Goal: Navigation & Orientation: Find specific page/section

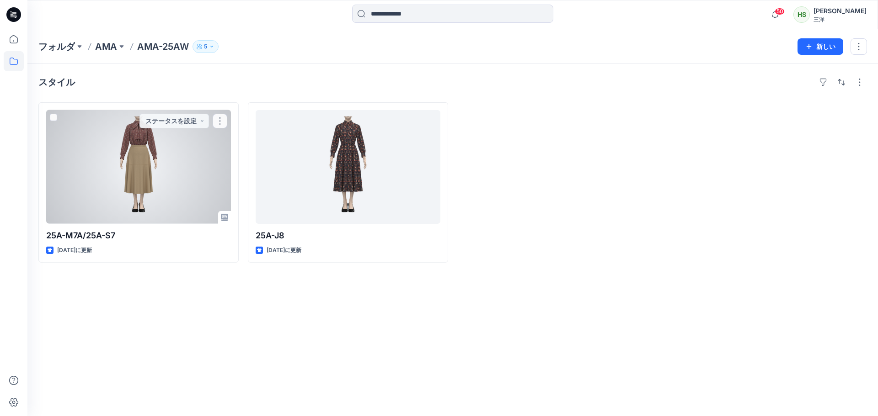
drag, startPoint x: 192, startPoint y: 155, endPoint x: 765, endPoint y: 8, distance: 592.0
click at [192, 155] on div at bounding box center [138, 167] width 185 height 114
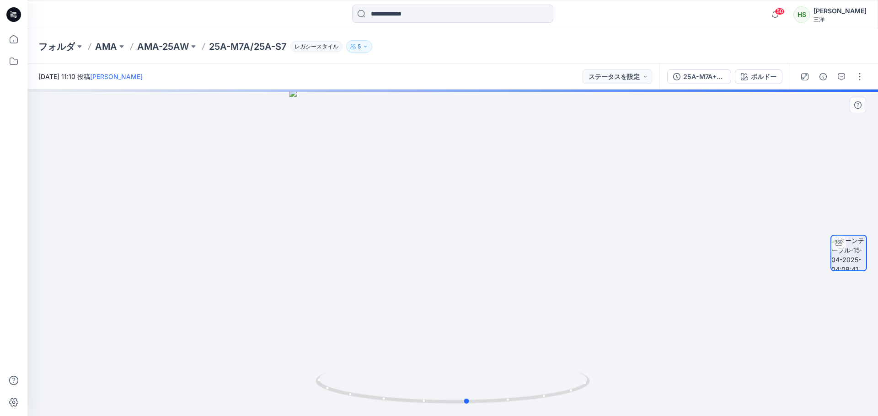
drag, startPoint x: 686, startPoint y: 302, endPoint x: 435, endPoint y: 315, distance: 251.3
click at [434, 316] on div at bounding box center [452, 253] width 850 height 327
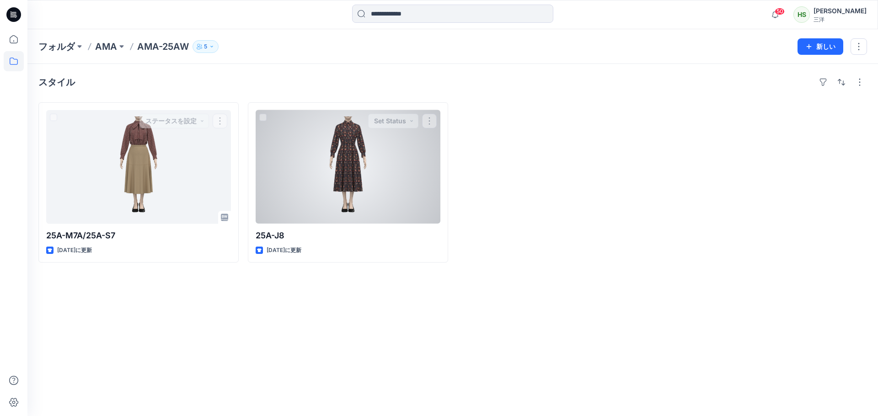
click at [339, 170] on div at bounding box center [348, 167] width 185 height 114
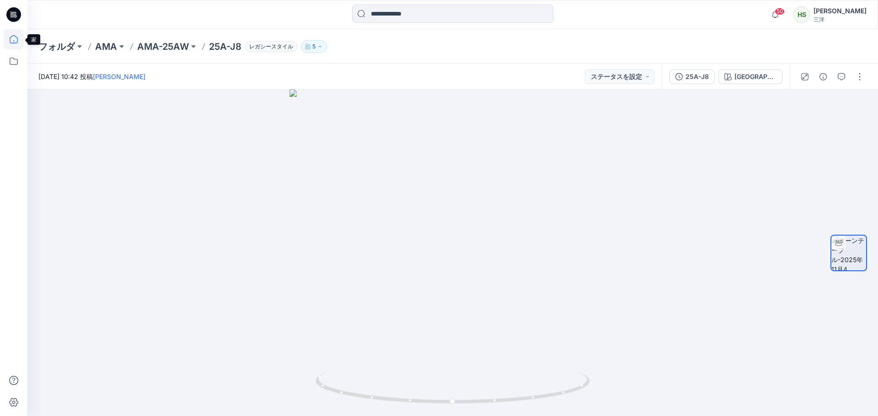
click at [16, 39] on icon at bounding box center [14, 39] width 20 height 20
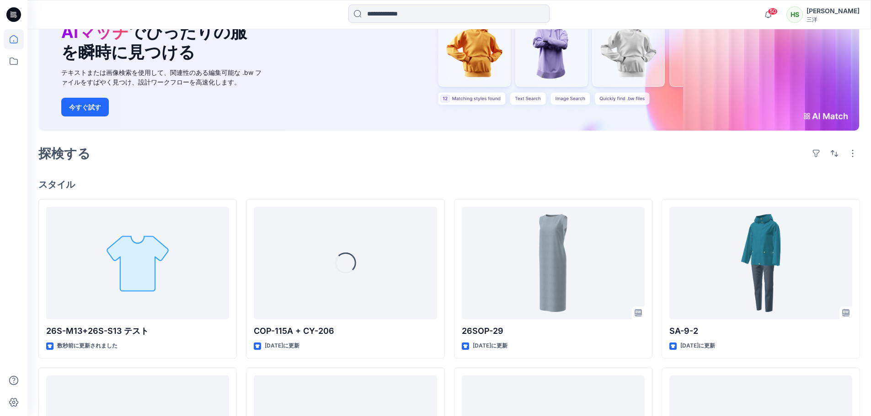
scroll to position [137, 0]
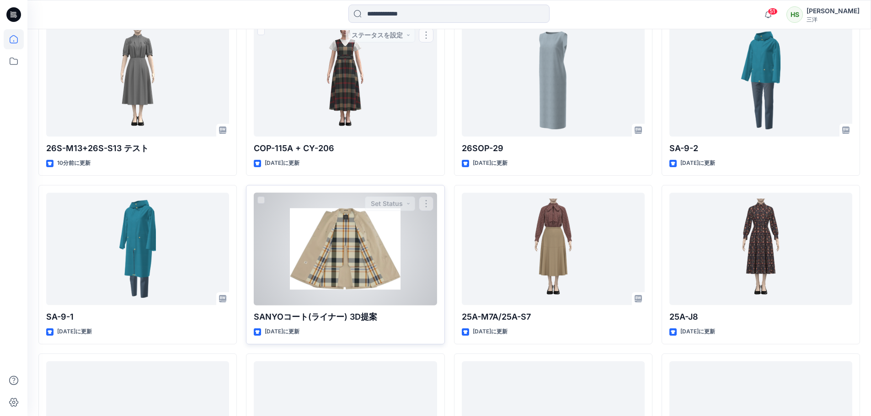
scroll to position [183, 0]
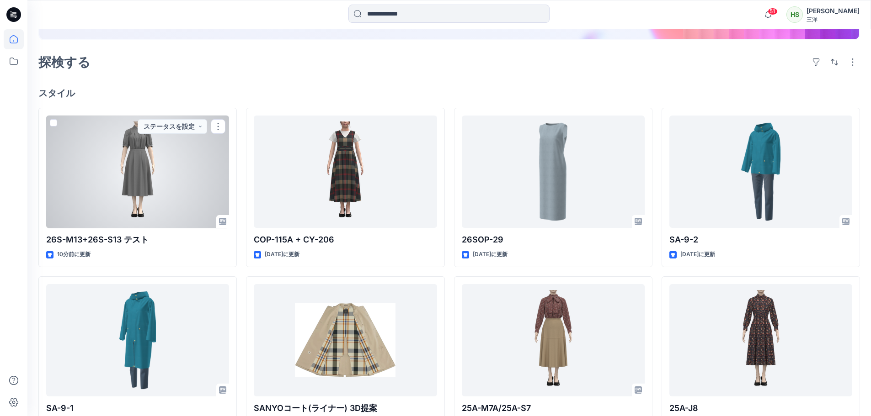
click at [176, 184] on div at bounding box center [137, 172] width 183 height 113
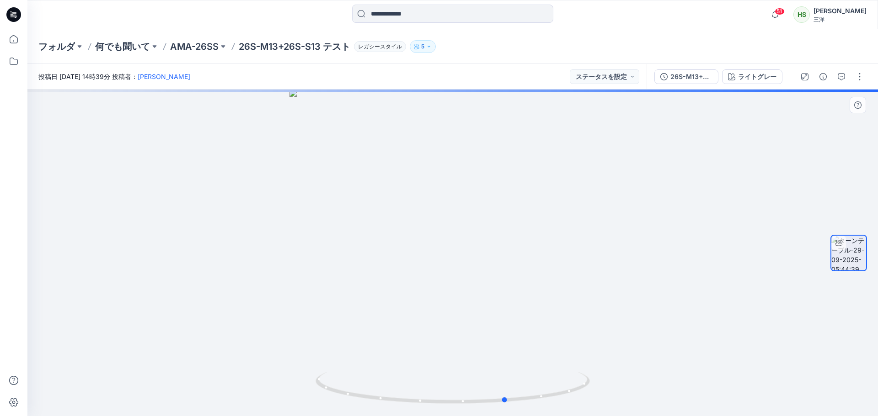
drag, startPoint x: 608, startPoint y: 240, endPoint x: 371, endPoint y: 231, distance: 237.4
click at [374, 233] on div at bounding box center [452, 253] width 850 height 327
drag, startPoint x: 432, startPoint y: 256, endPoint x: 519, endPoint y: 271, distance: 88.1
click at [519, 271] on div at bounding box center [452, 253] width 850 height 327
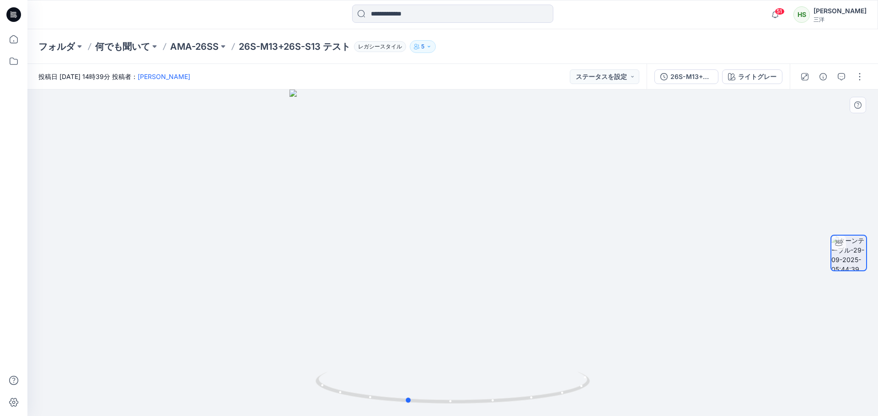
drag, startPoint x: 518, startPoint y: 266, endPoint x: 559, endPoint y: 282, distance: 43.5
click at [559, 282] on div at bounding box center [452, 253] width 850 height 327
drag, startPoint x: 529, startPoint y: 269, endPoint x: 546, endPoint y: 267, distance: 17.4
click at [542, 271] on div at bounding box center [452, 253] width 850 height 327
drag, startPoint x: 538, startPoint y: 181, endPoint x: 548, endPoint y: 348, distance: 167.2
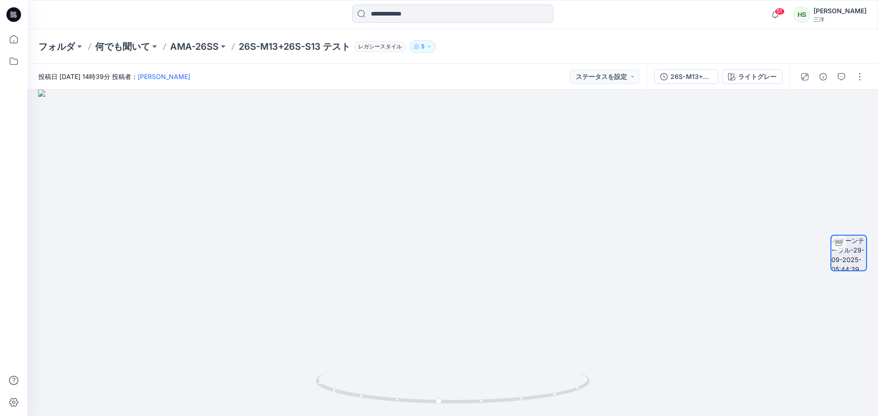
drag, startPoint x: 540, startPoint y: 254, endPoint x: 534, endPoint y: 438, distance: 183.9
drag, startPoint x: 534, startPoint y: 336, endPoint x: 517, endPoint y: 221, distance: 115.6
drag, startPoint x: 501, startPoint y: 395, endPoint x: 612, endPoint y: 392, distance: 110.7
click at [612, 392] on div at bounding box center [452, 253] width 850 height 327
drag, startPoint x: 572, startPoint y: 397, endPoint x: 627, endPoint y: 397, distance: 54.9
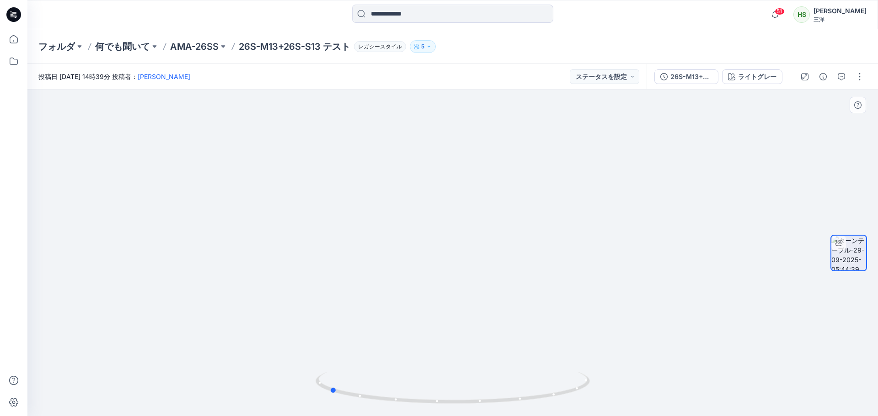
click at [627, 397] on div at bounding box center [452, 253] width 850 height 327
drag, startPoint x: 517, startPoint y: 331, endPoint x: 546, endPoint y: 368, distance: 46.5
drag, startPoint x: 516, startPoint y: 400, endPoint x: 517, endPoint y: 384, distance: 15.6
click at [517, 384] on icon at bounding box center [453, 389] width 277 height 34
drag, startPoint x: 507, startPoint y: 267, endPoint x: 483, endPoint y: 381, distance: 117.2
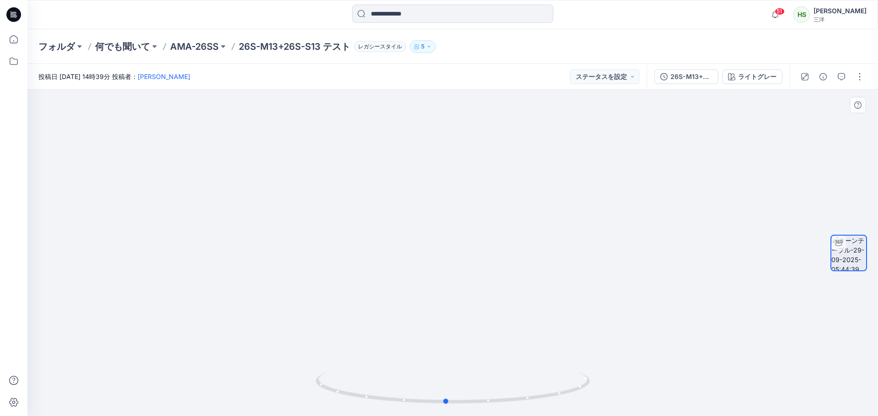
drag, startPoint x: 456, startPoint y: 404, endPoint x: 571, endPoint y: 411, distance: 115.0
click at [571, 411] on div at bounding box center [452, 394] width 274 height 46
drag, startPoint x: 497, startPoint y: 336, endPoint x: 504, endPoint y: 83, distance: 253.8
drag, startPoint x: 471, startPoint y: 393, endPoint x: 578, endPoint y: 393, distance: 107.4
click at [578, 393] on icon at bounding box center [453, 389] width 277 height 34
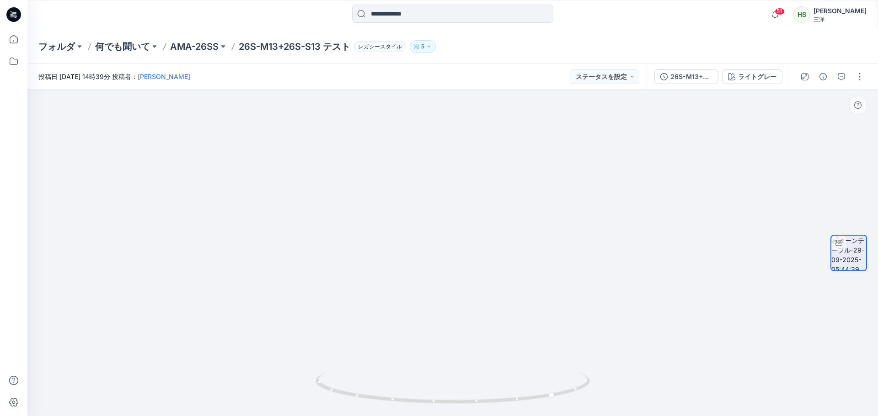
drag, startPoint x: 624, startPoint y: 322, endPoint x: 514, endPoint y: 302, distance: 111.5
drag, startPoint x: 509, startPoint y: 402, endPoint x: 504, endPoint y: 402, distance: 4.6
click at [504, 402] on icon at bounding box center [453, 389] width 277 height 34
drag, startPoint x: 429, startPoint y: 241, endPoint x: 402, endPoint y: -55, distance: 297.9
drag, startPoint x: 391, startPoint y: 234, endPoint x: 427, endPoint y: 266, distance: 47.6
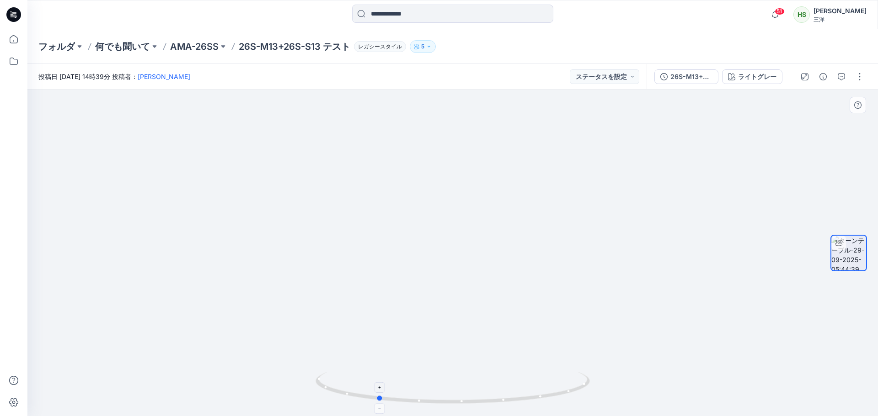
drag, startPoint x: 445, startPoint y: 406, endPoint x: 546, endPoint y: 406, distance: 101.0
click at [546, 406] on icon at bounding box center [453, 389] width 277 height 34
drag, startPoint x: 444, startPoint y: 236, endPoint x: 458, endPoint y: 430, distance: 194.3
drag, startPoint x: 357, startPoint y: 199, endPoint x: 376, endPoint y: 437, distance: 239.3
drag, startPoint x: 365, startPoint y: 324, endPoint x: 371, endPoint y: 438, distance: 114.4
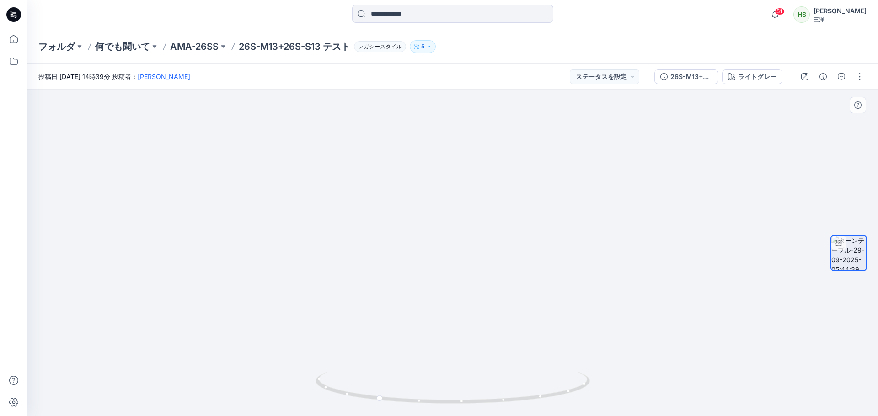
drag, startPoint x: 354, startPoint y: 249, endPoint x: 354, endPoint y: 346, distance: 96.5
drag, startPoint x: 417, startPoint y: 393, endPoint x: 293, endPoint y: 395, distance: 123.9
click at [293, 395] on div at bounding box center [452, 253] width 850 height 327
drag, startPoint x: 413, startPoint y: 321, endPoint x: 422, endPoint y: 116, distance: 205.5
drag, startPoint x: 447, startPoint y: 401, endPoint x: 676, endPoint y: 392, distance: 228.8
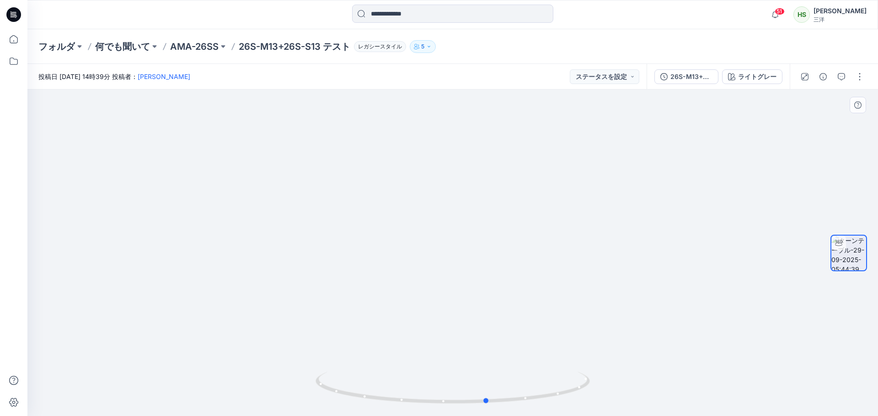
click at [676, 393] on div at bounding box center [452, 253] width 850 height 327
drag, startPoint x: 521, startPoint y: 130, endPoint x: 533, endPoint y: 285, distance: 155.5
drag, startPoint x: 561, startPoint y: 236, endPoint x: 576, endPoint y: 59, distance: 177.5
drag, startPoint x: 546, startPoint y: 392, endPoint x: 547, endPoint y: 433, distance: 40.7
drag, startPoint x: 503, startPoint y: 372, endPoint x: 683, endPoint y: 374, distance: 180.1
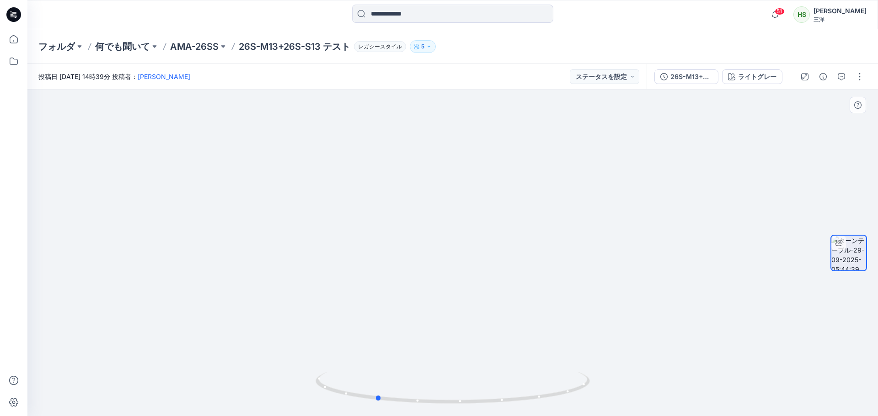
click at [679, 378] on div at bounding box center [452, 253] width 850 height 327
drag, startPoint x: 409, startPoint y: 400, endPoint x: 514, endPoint y: 405, distance: 104.8
click at [516, 407] on div at bounding box center [452, 394] width 274 height 46
drag, startPoint x: 568, startPoint y: 238, endPoint x: 568, endPoint y: 170, distance: 67.7
drag, startPoint x: 474, startPoint y: 196, endPoint x: 483, endPoint y: 311, distance: 115.5
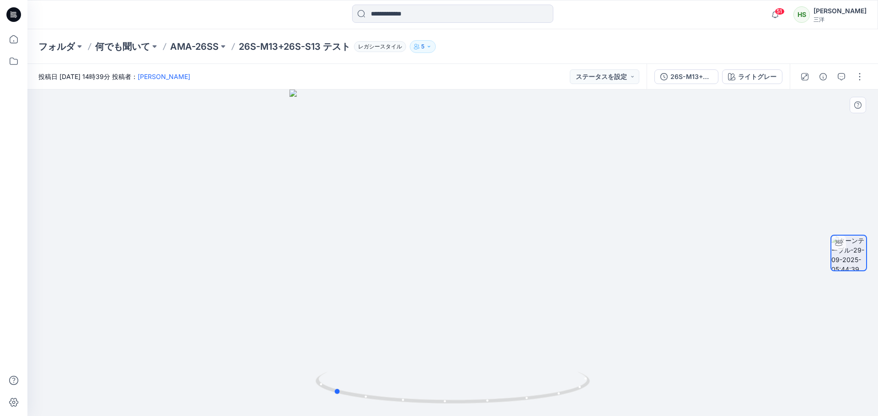
drag, startPoint x: 519, startPoint y: 201, endPoint x: 347, endPoint y: 168, distance: 175.1
click at [355, 181] on div at bounding box center [452, 253] width 850 height 327
drag, startPoint x: 523, startPoint y: 192, endPoint x: 517, endPoint y: 297, distance: 104.4
drag, startPoint x: 512, startPoint y: 187, endPoint x: 514, endPoint y: 208, distance: 21.1
click at [490, 407] on img at bounding box center [452, 394] width 274 height 44
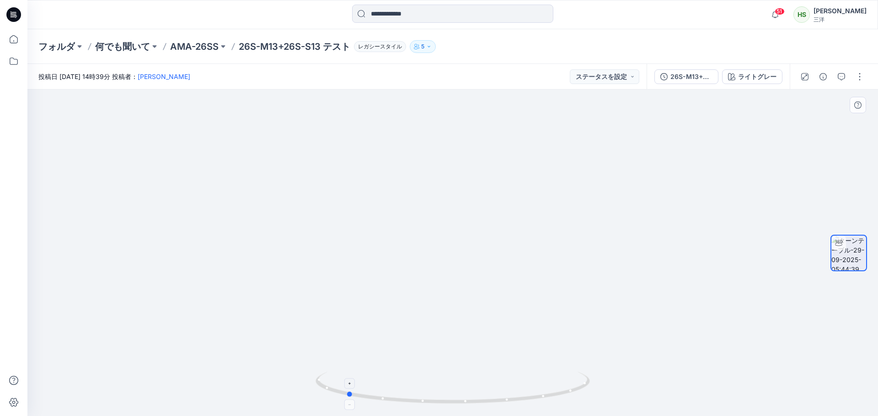
drag, startPoint x: 488, startPoint y: 402, endPoint x: 502, endPoint y: 395, distance: 15.5
click at [502, 395] on icon at bounding box center [453, 389] width 277 height 34
click at [507, 335] on div at bounding box center [452, 253] width 850 height 327
drag, startPoint x: 479, startPoint y: 330, endPoint x: 603, endPoint y: 337, distance: 124.6
click at [603, 337] on div at bounding box center [452, 253] width 850 height 327
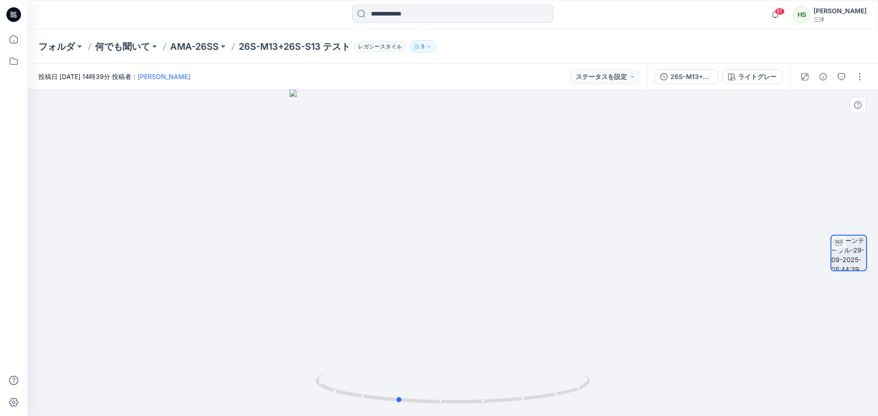
drag, startPoint x: 509, startPoint y: 206, endPoint x: 447, endPoint y: 215, distance: 62.3
click at [447, 215] on div at bounding box center [452, 253] width 850 height 327
drag, startPoint x: 460, startPoint y: 321, endPoint x: 551, endPoint y: 325, distance: 90.6
click at [551, 326] on div at bounding box center [452, 253] width 850 height 327
drag, startPoint x: 609, startPoint y: 140, endPoint x: 609, endPoint y: 103, distance: 37.5
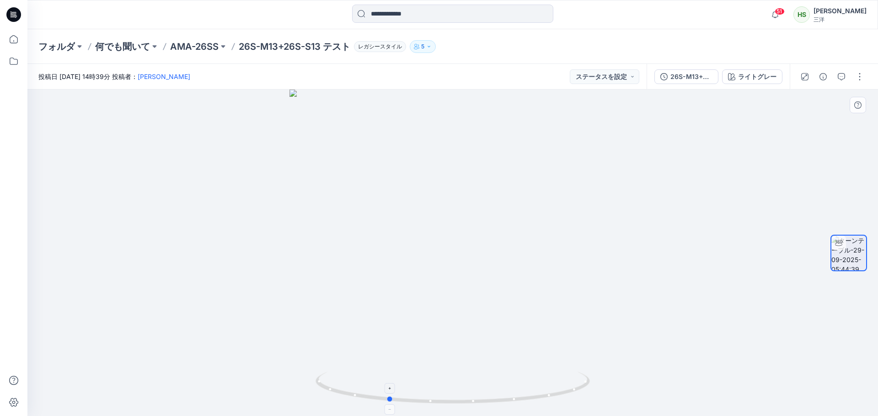
drag, startPoint x: 489, startPoint y: 382, endPoint x: 389, endPoint y: 392, distance: 100.2
click at [389, 392] on icon at bounding box center [453, 389] width 277 height 34
drag, startPoint x: 538, startPoint y: 307, endPoint x: 543, endPoint y: 307, distance: 5.0
click at [543, 307] on div at bounding box center [452, 253] width 850 height 327
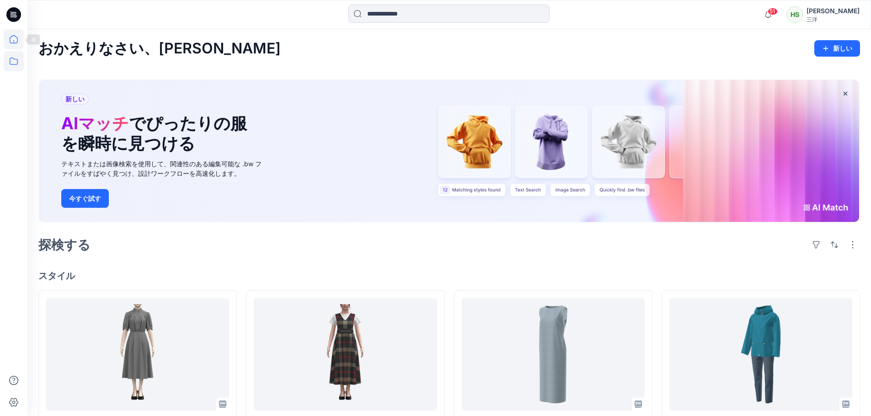
click at [12, 64] on icon at bounding box center [14, 61] width 20 height 20
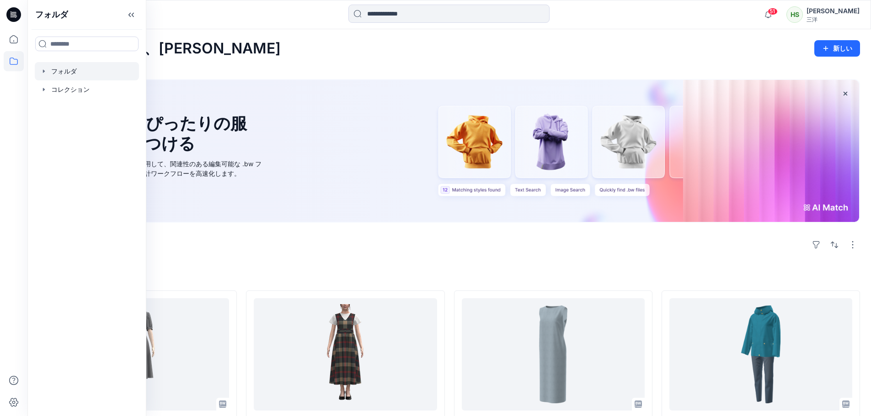
click at [78, 67] on div at bounding box center [87, 71] width 104 height 18
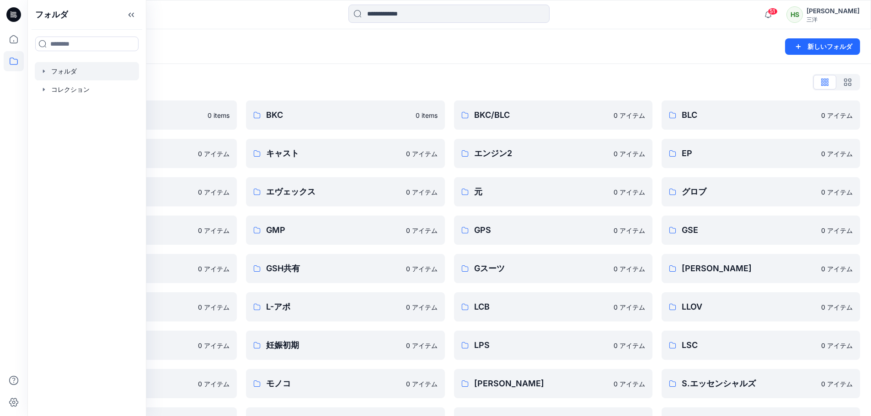
click at [213, 71] on div "フォルダリスト 何でも聞いて 0 items CADチーム 0 アイテム EPU 0 アイテム GML 0 アイテム GSH 0 アイテム KNT 0 アイテ…" at bounding box center [448, 313] width 843 height 499
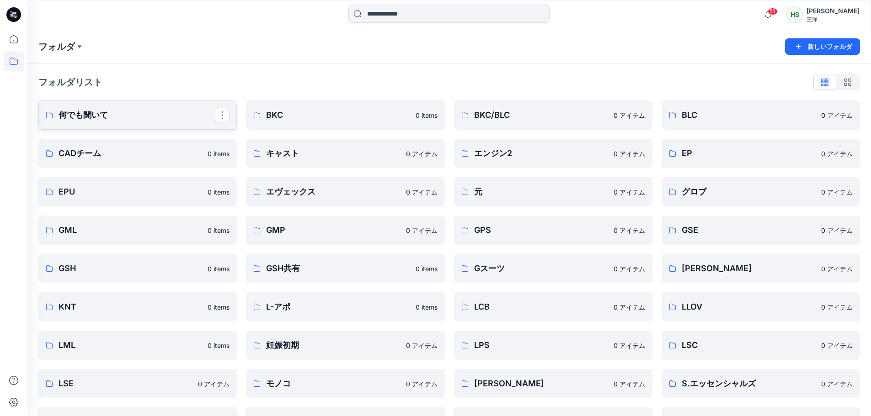
click at [109, 109] on p "何でも聞いて" at bounding box center [137, 115] width 156 height 13
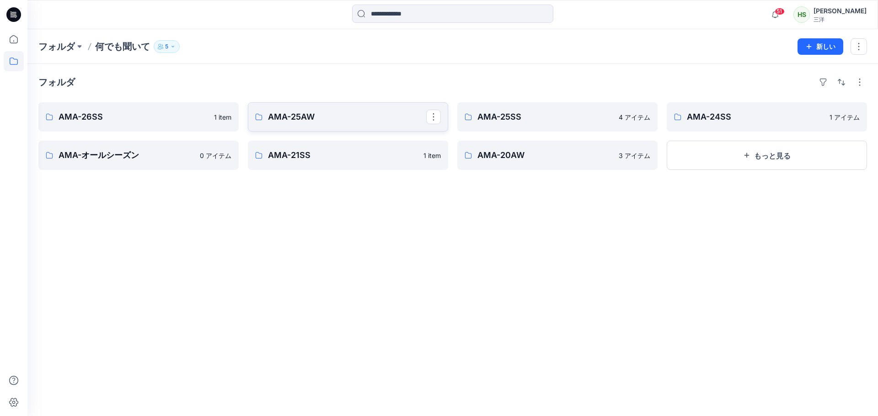
click at [305, 114] on font "AMA-25AW" at bounding box center [291, 117] width 47 height 10
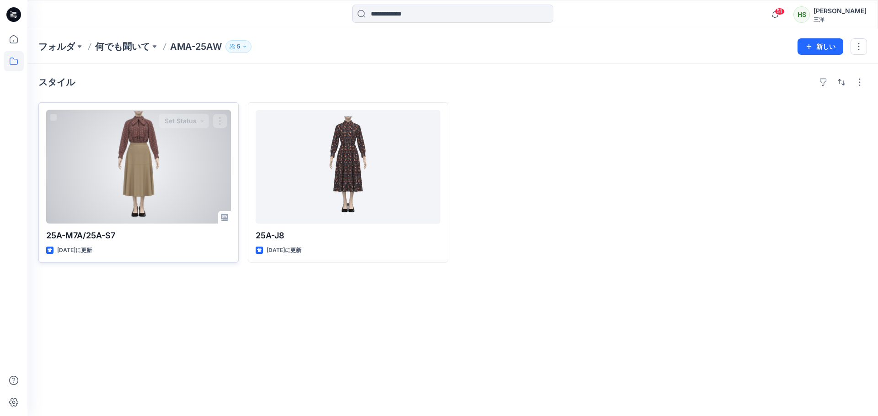
click at [187, 185] on div at bounding box center [138, 167] width 185 height 114
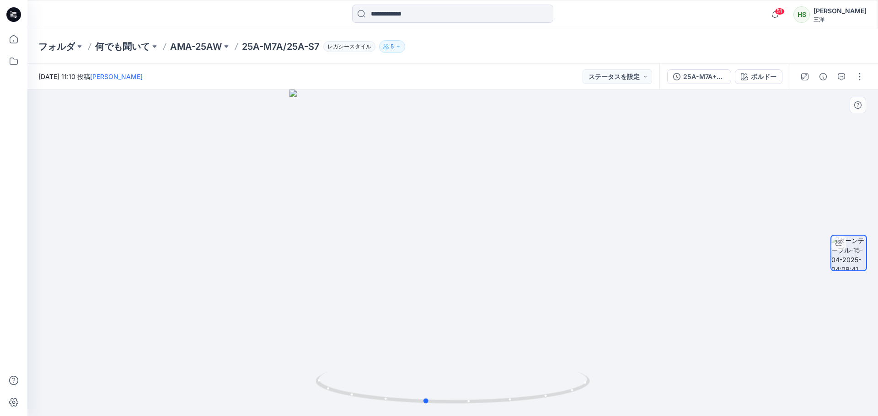
drag, startPoint x: 521, startPoint y: 155, endPoint x: 405, endPoint y: 113, distance: 123.5
click at [407, 119] on div at bounding box center [452, 253] width 850 height 327
drag, startPoint x: 523, startPoint y: 240, endPoint x: 572, endPoint y: 246, distance: 49.3
click at [572, 246] on div at bounding box center [452, 253] width 850 height 327
drag, startPoint x: 538, startPoint y: 242, endPoint x: 556, endPoint y: 242, distance: 17.8
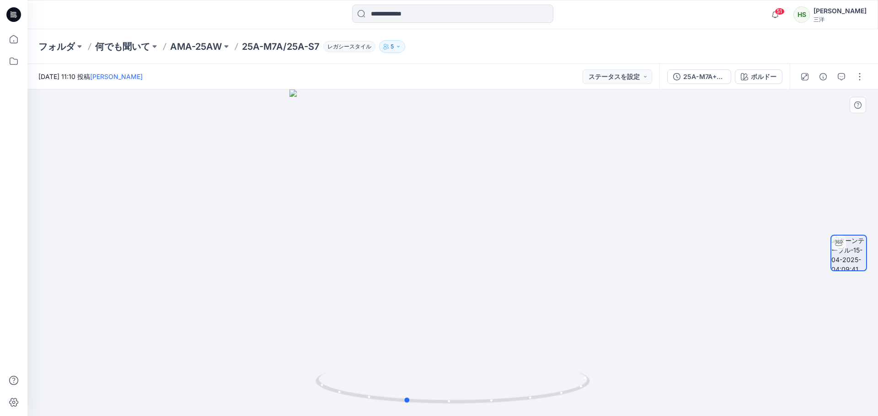
click at [556, 242] on div at bounding box center [452, 253] width 850 height 327
drag, startPoint x: 495, startPoint y: 238, endPoint x: 470, endPoint y: 247, distance: 25.7
click at [470, 247] on div at bounding box center [452, 253] width 850 height 327
drag, startPoint x: 470, startPoint y: 247, endPoint x: 533, endPoint y: 250, distance: 62.2
click at [533, 250] on div at bounding box center [452, 253] width 850 height 327
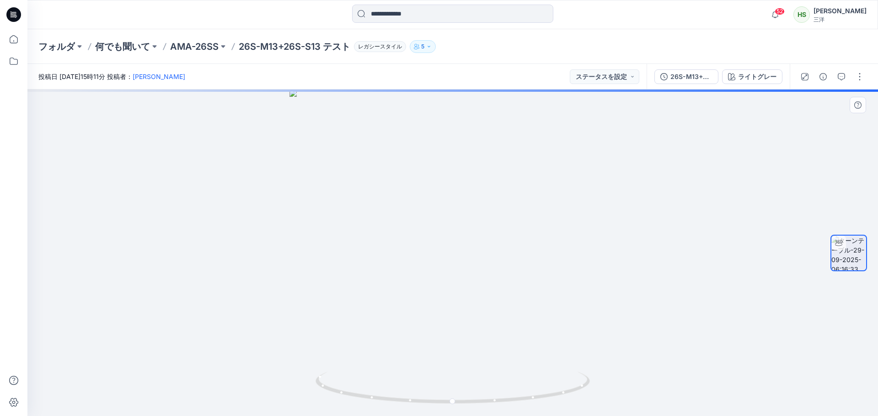
click at [612, 300] on div at bounding box center [452, 253] width 850 height 327
drag, startPoint x: 498, startPoint y: 177, endPoint x: 507, endPoint y: 374, distance: 197.2
drag, startPoint x: 522, startPoint y: 208, endPoint x: 522, endPoint y: 229, distance: 21.0
drag, startPoint x: 528, startPoint y: 405, endPoint x: 550, endPoint y: 403, distance: 23.0
click at [550, 403] on icon at bounding box center [453, 389] width 277 height 34
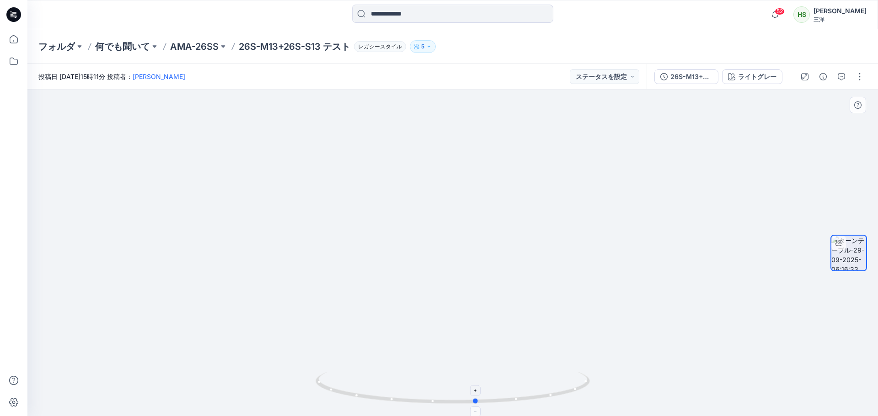
drag, startPoint x: 516, startPoint y: 407, endPoint x: 513, endPoint y: 389, distance: 18.4
click at [513, 389] on div at bounding box center [452, 394] width 274 height 46
drag, startPoint x: 524, startPoint y: 331, endPoint x: 544, endPoint y: 355, distance: 31.2
drag, startPoint x: 537, startPoint y: 416, endPoint x: 541, endPoint y: 412, distance: 5.2
click at [541, 412] on img at bounding box center [452, 394] width 274 height 44
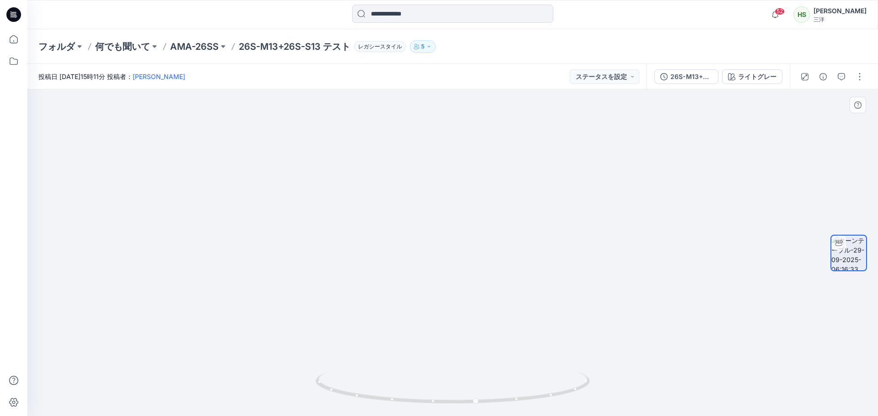
drag, startPoint x: 508, startPoint y: 315, endPoint x: 510, endPoint y: 299, distance: 16.1
drag, startPoint x: 523, startPoint y: 327, endPoint x: 532, endPoint y: 233, distance: 94.1
drag, startPoint x: 493, startPoint y: 328, endPoint x: 494, endPoint y: 307, distance: 20.6
drag, startPoint x: 492, startPoint y: 199, endPoint x: 502, endPoint y: 26, distance: 173.6
drag, startPoint x: 507, startPoint y: 171, endPoint x: 480, endPoint y: 438, distance: 268.7
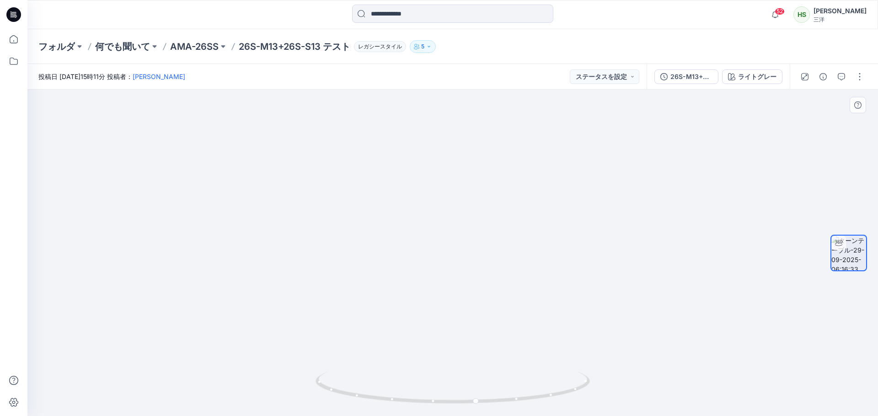
drag, startPoint x: 464, startPoint y: 210, endPoint x: 459, endPoint y: 320, distance: 110.2
drag, startPoint x: 506, startPoint y: 406, endPoint x: 623, endPoint y: 408, distance: 116.6
click at [623, 408] on div at bounding box center [452, 253] width 850 height 327
drag, startPoint x: 526, startPoint y: 373, endPoint x: 524, endPoint y: 316, distance: 57.2
drag, startPoint x: 527, startPoint y: 337, endPoint x: 656, endPoint y: 333, distance: 129.4
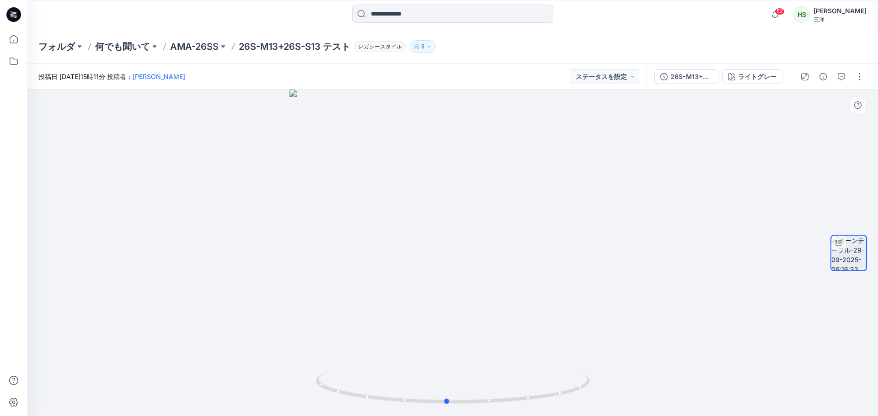
click at [656, 333] on div at bounding box center [452, 253] width 850 height 327
drag, startPoint x: 634, startPoint y: 187, endPoint x: 415, endPoint y: 199, distance: 219.3
click at [415, 199] on div at bounding box center [452, 253] width 850 height 327
drag, startPoint x: 438, startPoint y: 220, endPoint x: 427, endPoint y: 250, distance: 32.3
drag, startPoint x: 424, startPoint y: 242, endPoint x: 427, endPoint y: 283, distance: 41.2
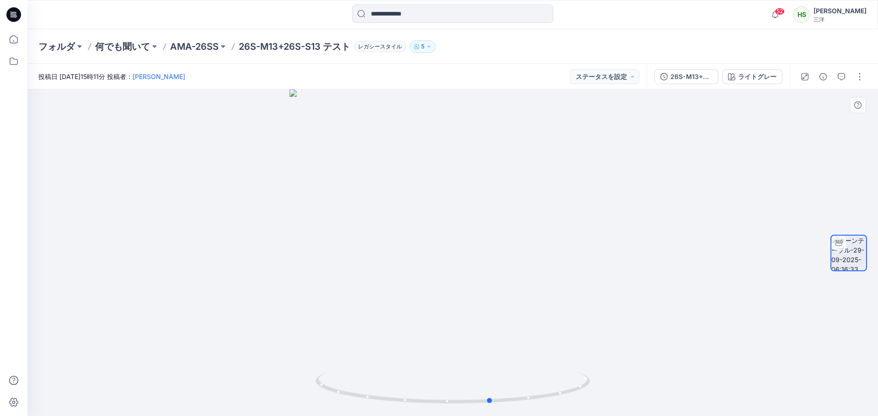
click at [427, 285] on div at bounding box center [452, 253] width 850 height 327
drag, startPoint x: 494, startPoint y: 208, endPoint x: 523, endPoint y: 59, distance: 151.9
drag, startPoint x: 522, startPoint y: 385, endPoint x: 714, endPoint y: 377, distance: 192.2
click at [714, 377] on div at bounding box center [452, 253] width 850 height 327
drag, startPoint x: 581, startPoint y: 385, endPoint x: 495, endPoint y: 398, distance: 86.9
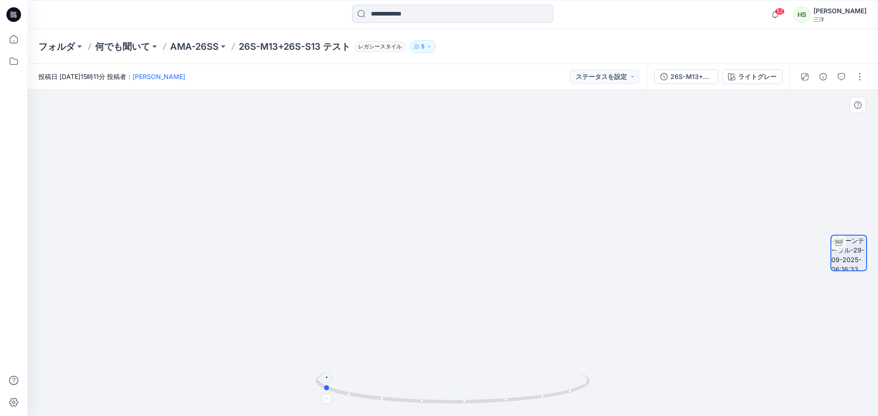
click at [495, 397] on icon at bounding box center [453, 389] width 277 height 34
drag, startPoint x: 501, startPoint y: 410, endPoint x: 476, endPoint y: 413, distance: 24.4
click at [476, 413] on div at bounding box center [452, 394] width 274 height 46
drag, startPoint x: 475, startPoint y: 411, endPoint x: 507, endPoint y: 411, distance: 31.1
click at [507, 411] on img at bounding box center [452, 394] width 274 height 44
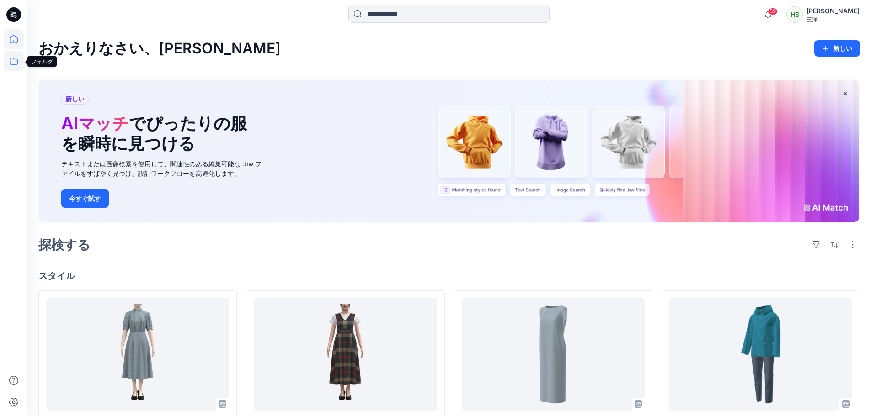
click at [21, 68] on icon at bounding box center [14, 61] width 20 height 20
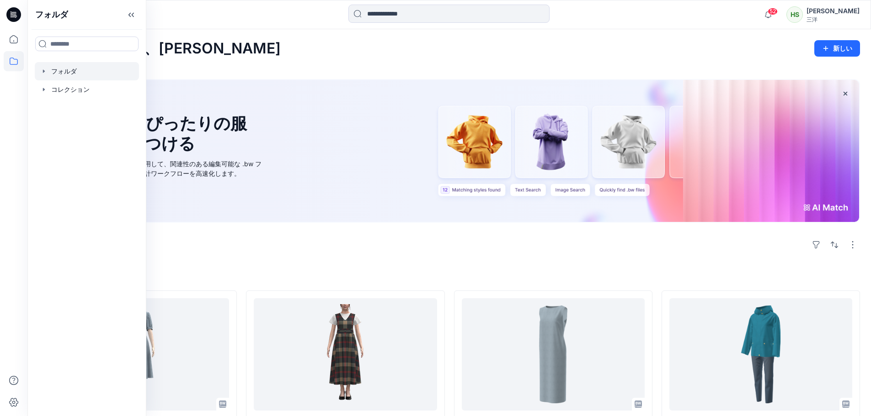
drag, startPoint x: 100, startPoint y: 76, endPoint x: 114, endPoint y: 82, distance: 15.4
click at [100, 76] on div at bounding box center [87, 71] width 104 height 18
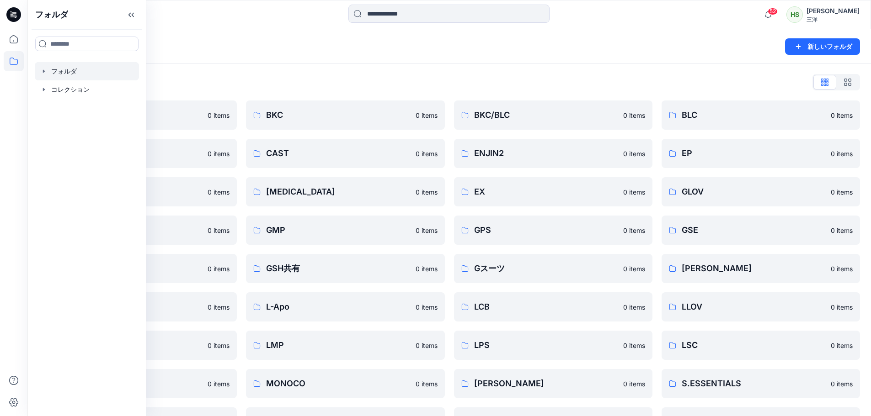
click at [133, 13] on icon at bounding box center [131, 14] width 15 height 15
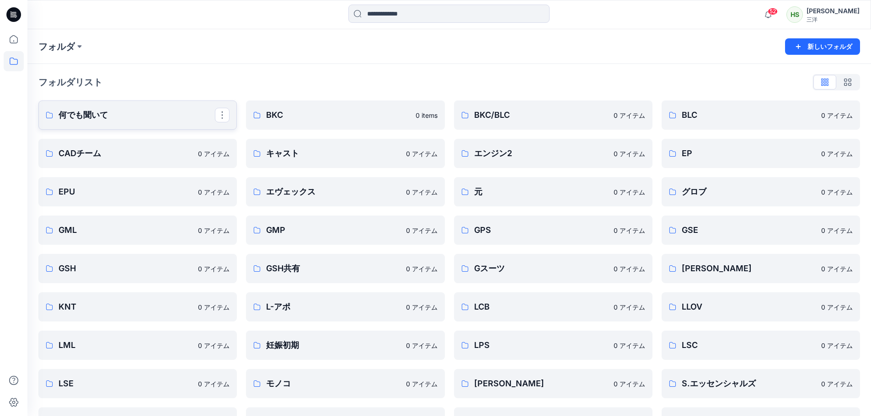
click at [142, 114] on p "何でも聞いて" at bounding box center [137, 115] width 156 height 13
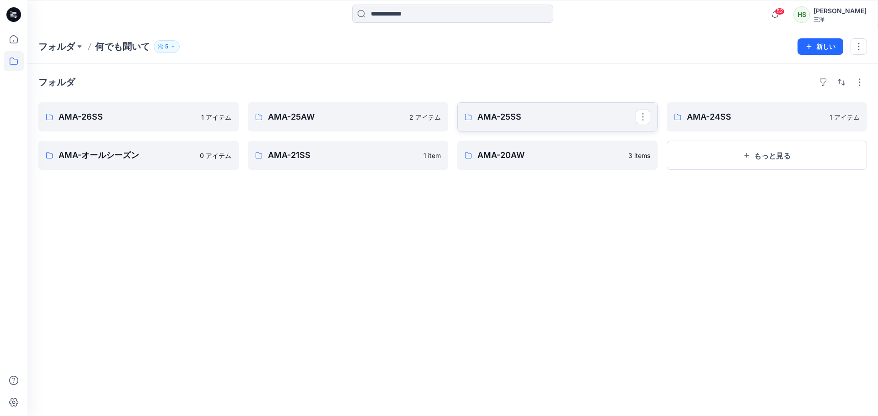
click at [555, 115] on p "AMA-25SS" at bounding box center [556, 117] width 158 height 13
